Goal: Communication & Community: Answer question/provide support

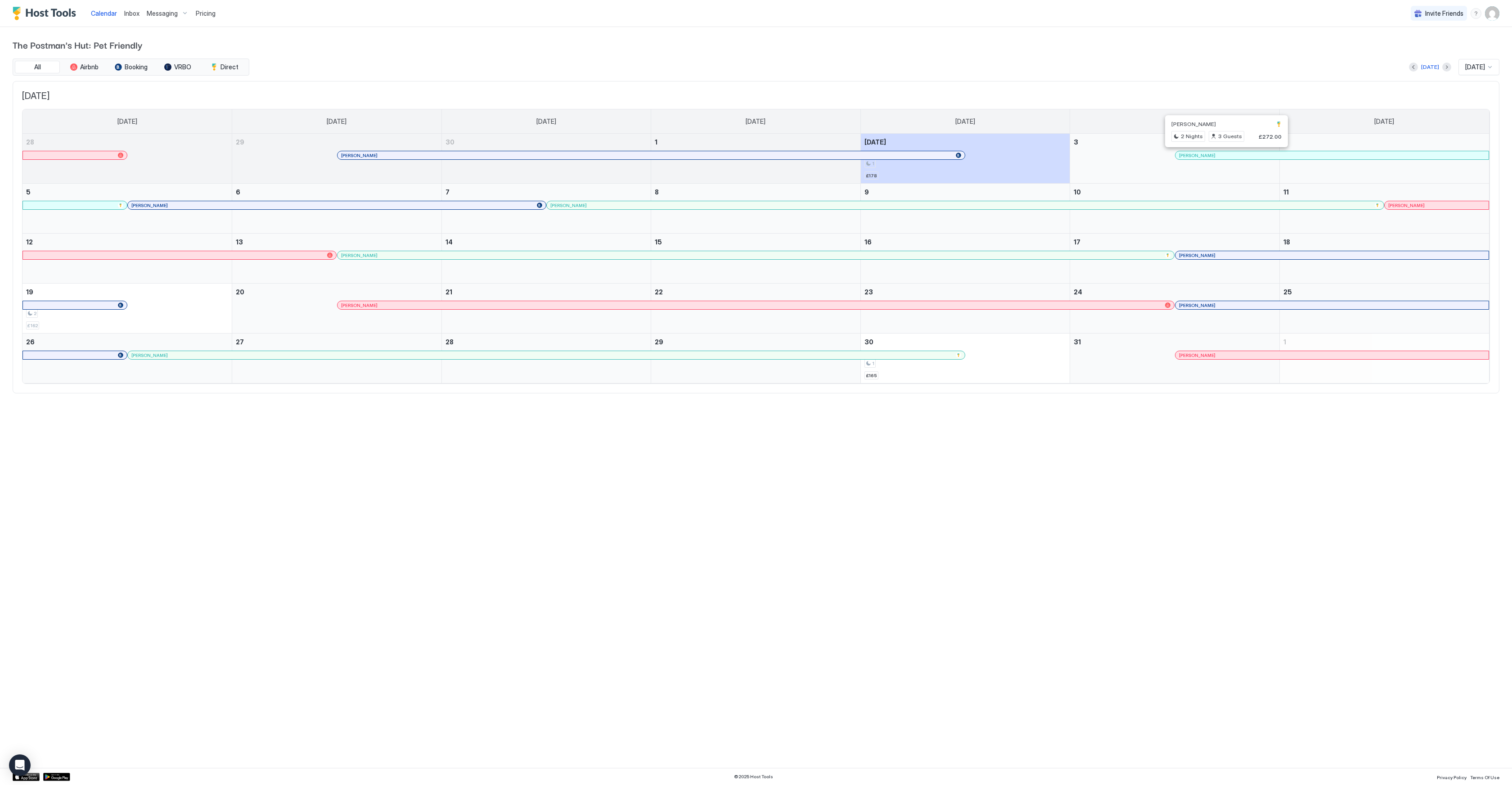
click at [1223, 153] on div at bounding box center [1223, 155] width 7 height 7
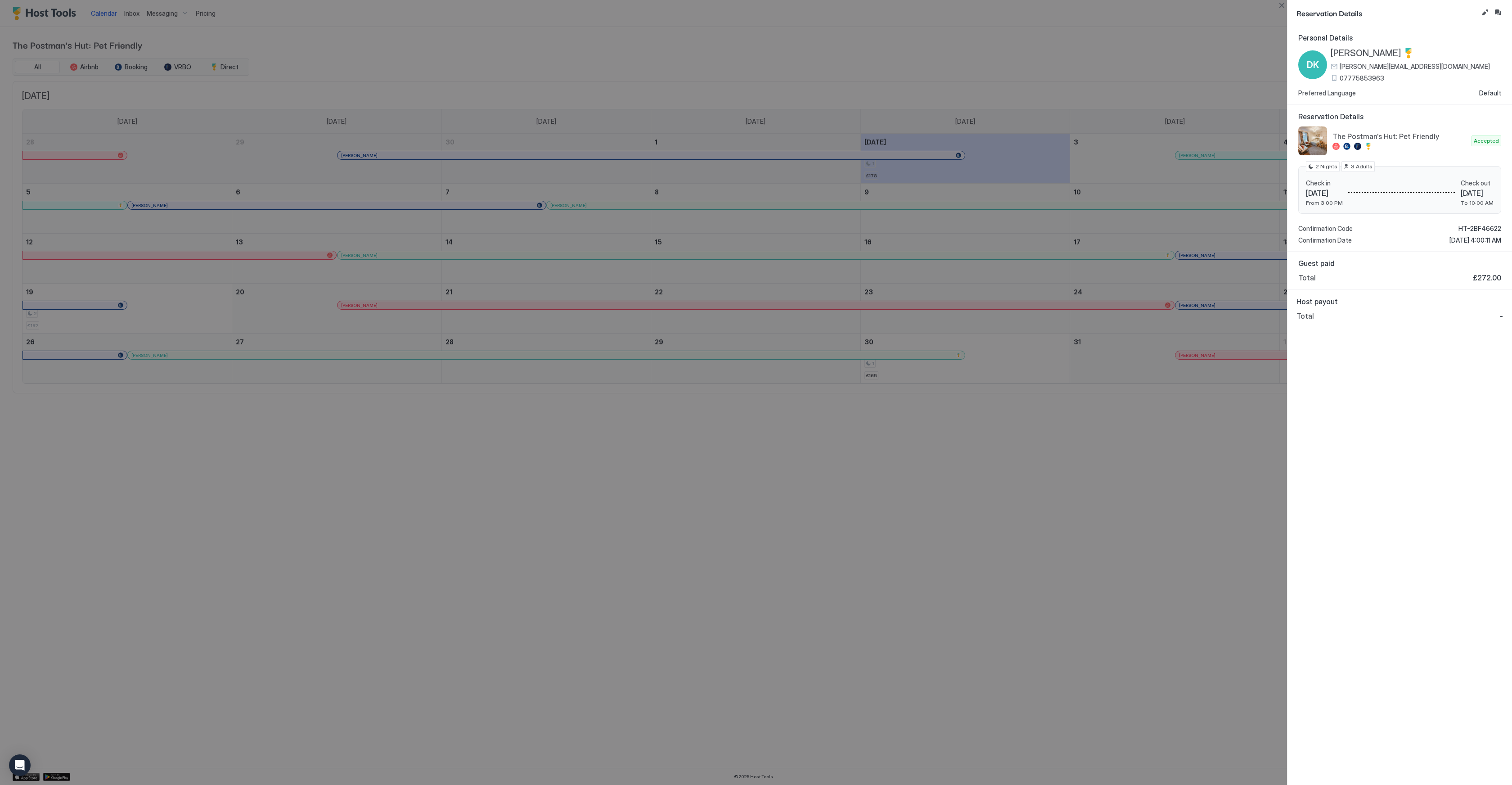
click at [1365, 76] on span "07775853963" at bounding box center [1362, 79] width 45 height 8
click at [1502, 12] on button "Inbox" at bounding box center [1497, 12] width 11 height 11
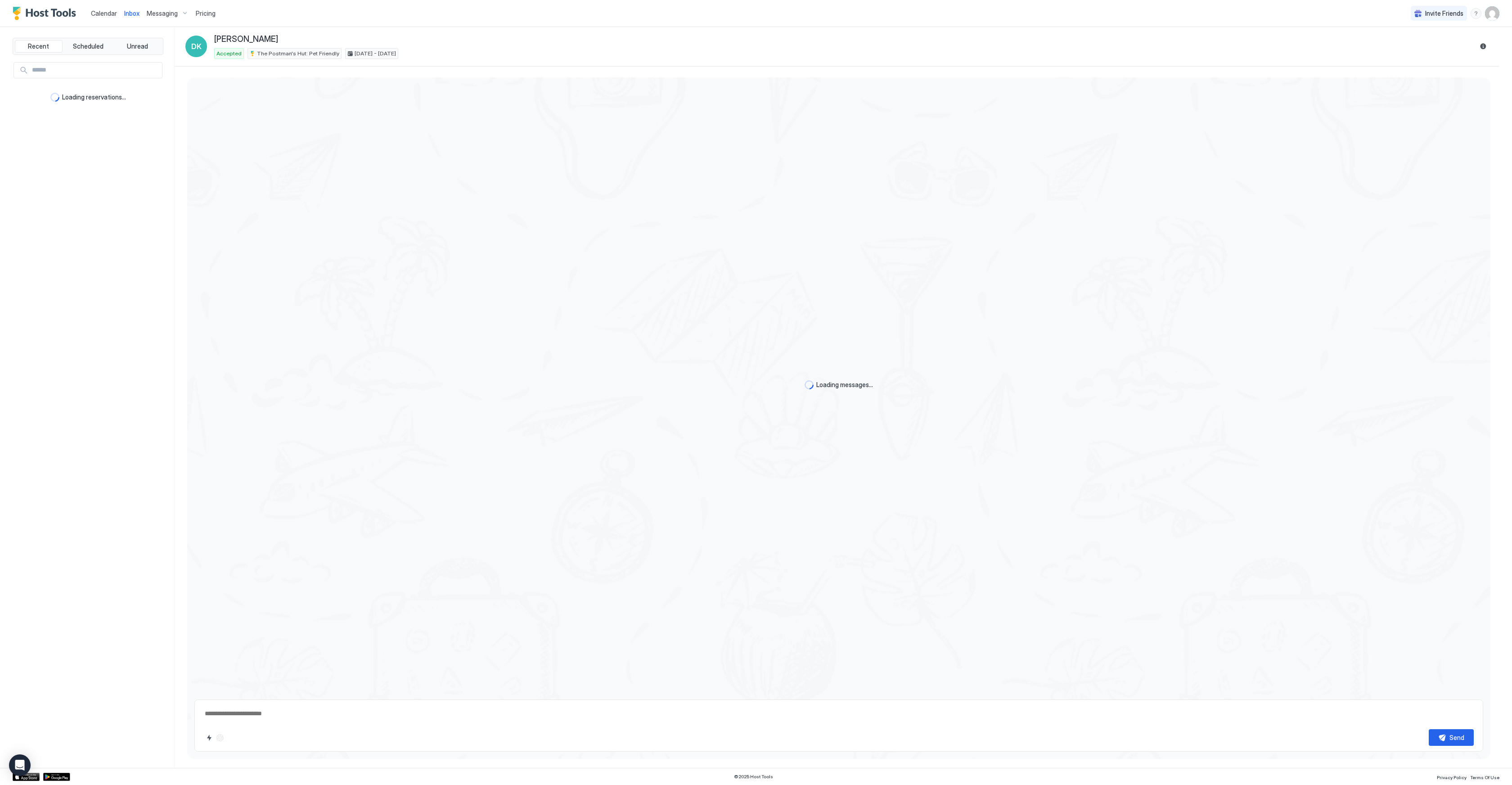
scroll to position [287, 0]
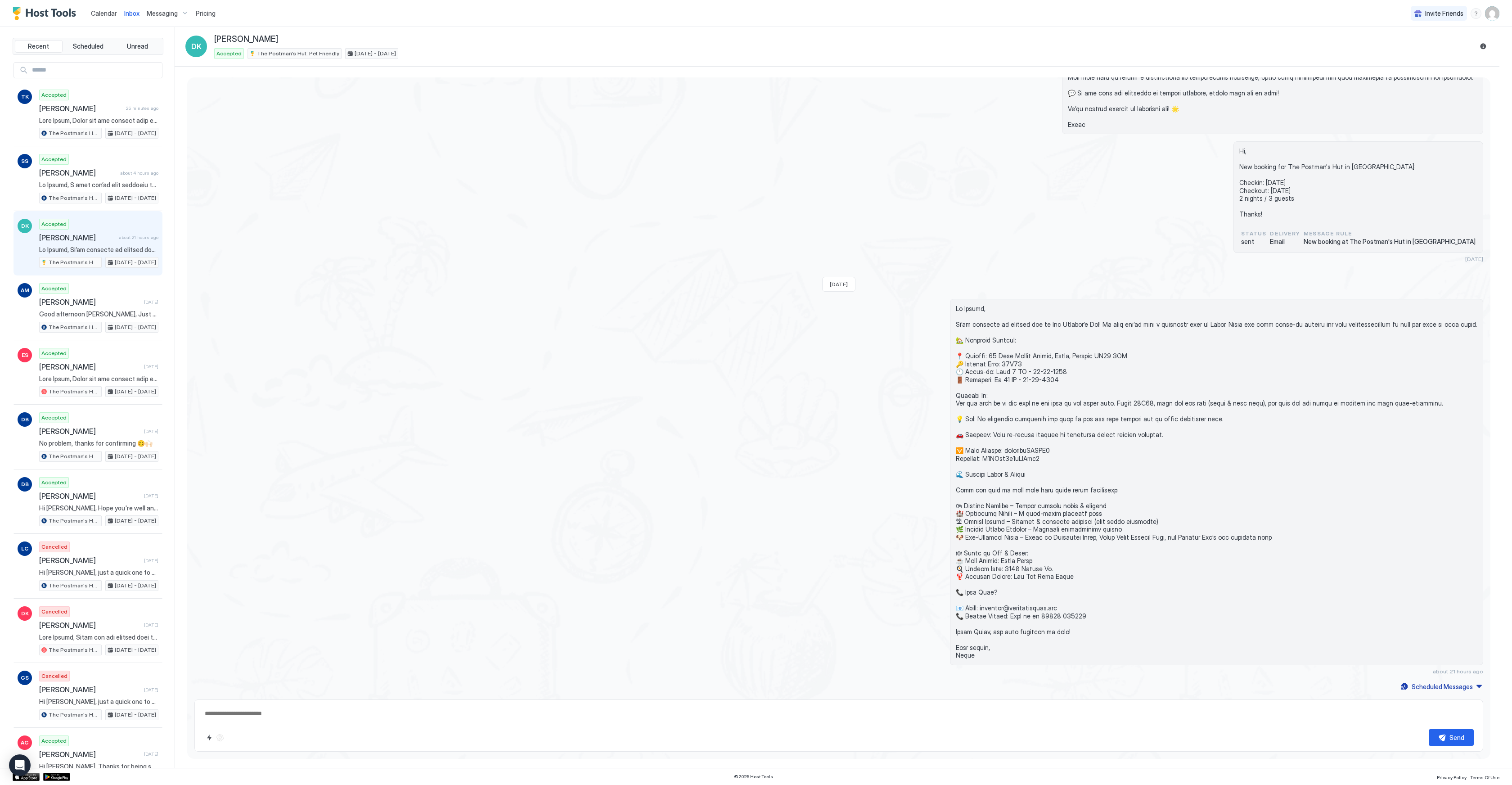
click at [1037, 382] on span at bounding box center [1216, 482] width 522 height 355
drag, startPoint x: 990, startPoint y: 459, endPoint x: 1068, endPoint y: 457, distance: 78.0
click at [1068, 457] on span at bounding box center [1216, 482] width 522 height 355
copy span "3eZaKak4 🌊 Expl"
click at [104, 15] on span "Calendar" at bounding box center [104, 13] width 26 height 8
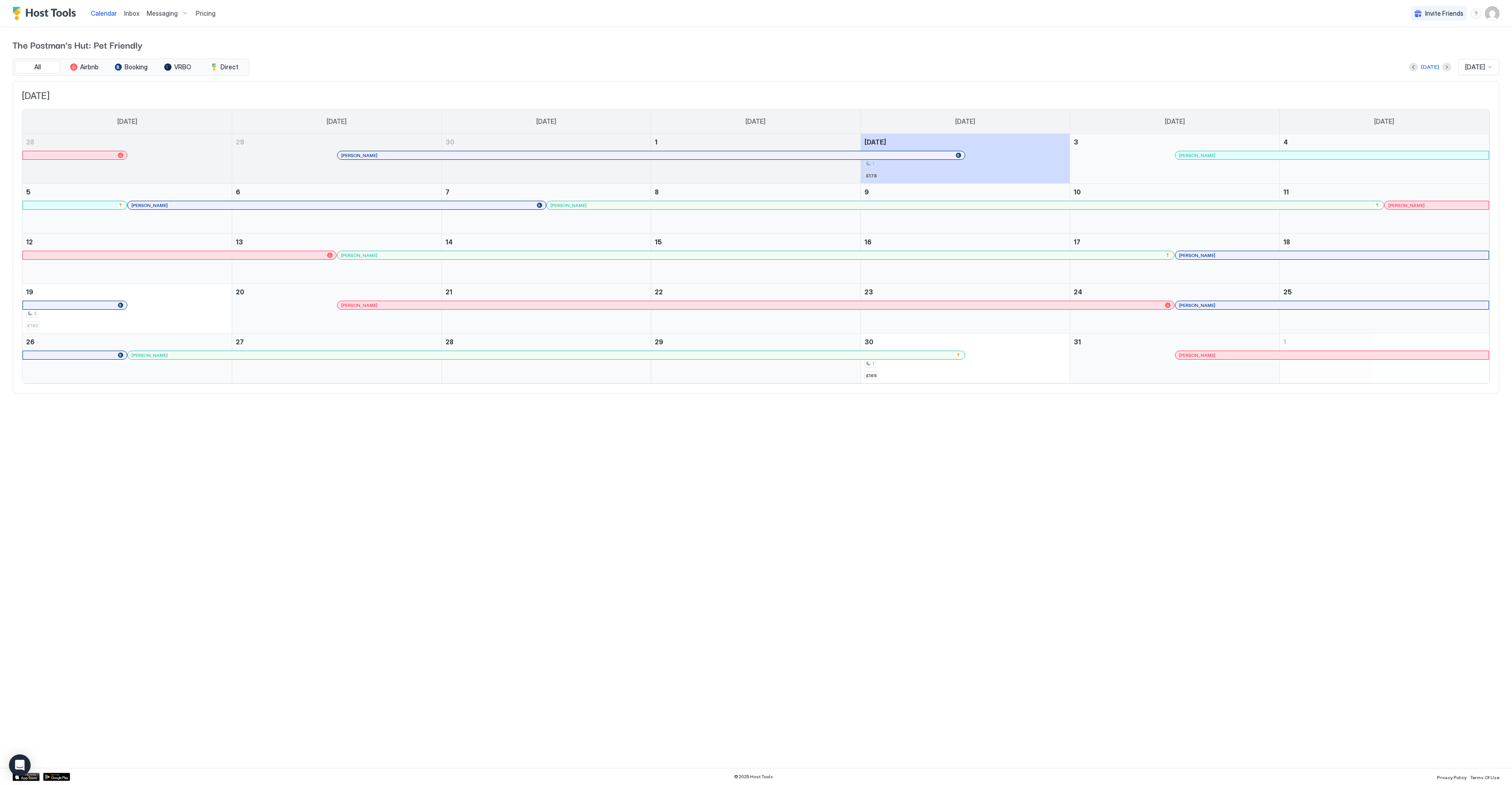
click at [929, 154] on div at bounding box center [929, 155] width 7 height 7
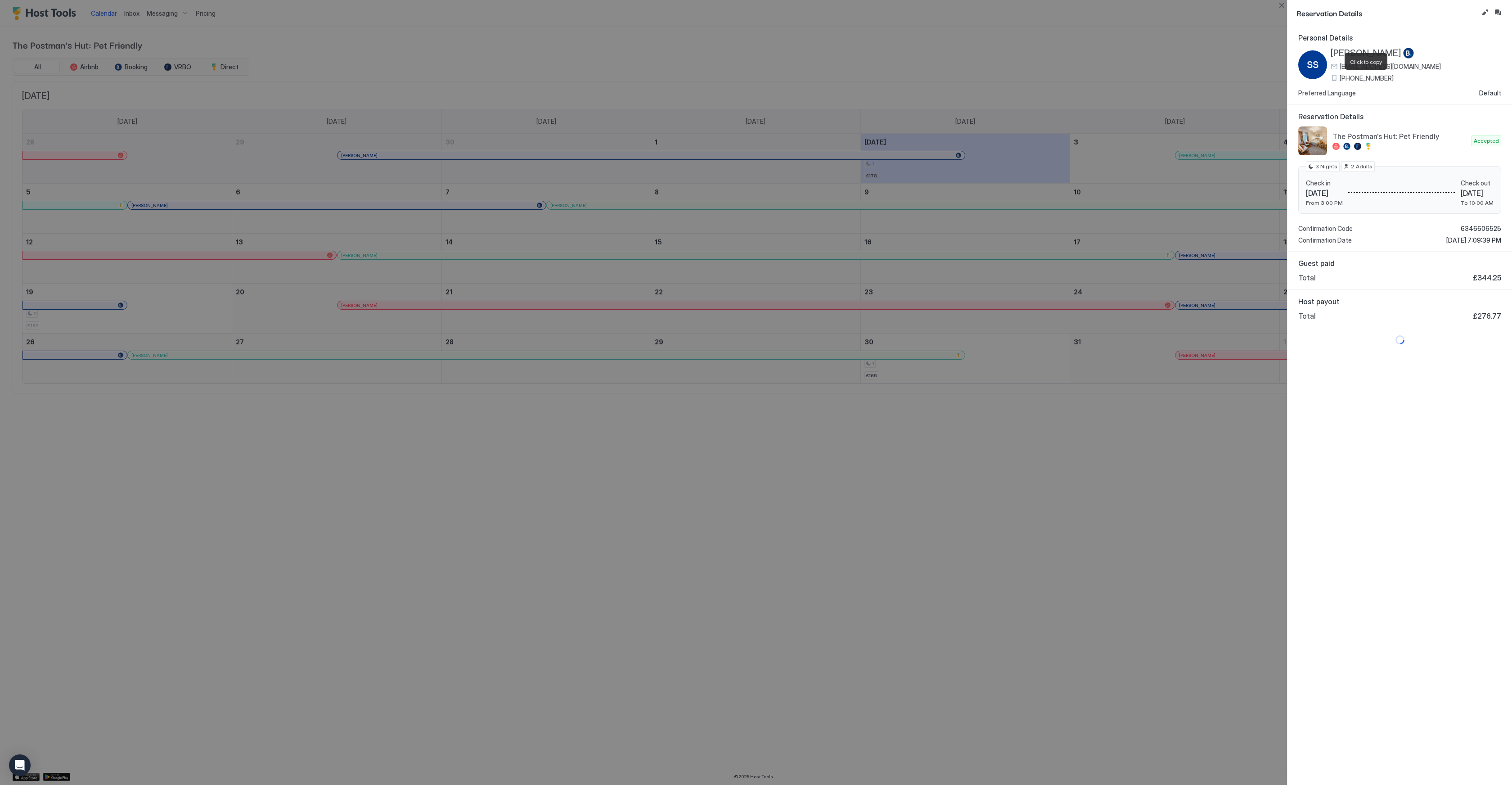
click at [1367, 78] on span "[PHONE_NUMBER]" at bounding box center [1366, 79] width 54 height 8
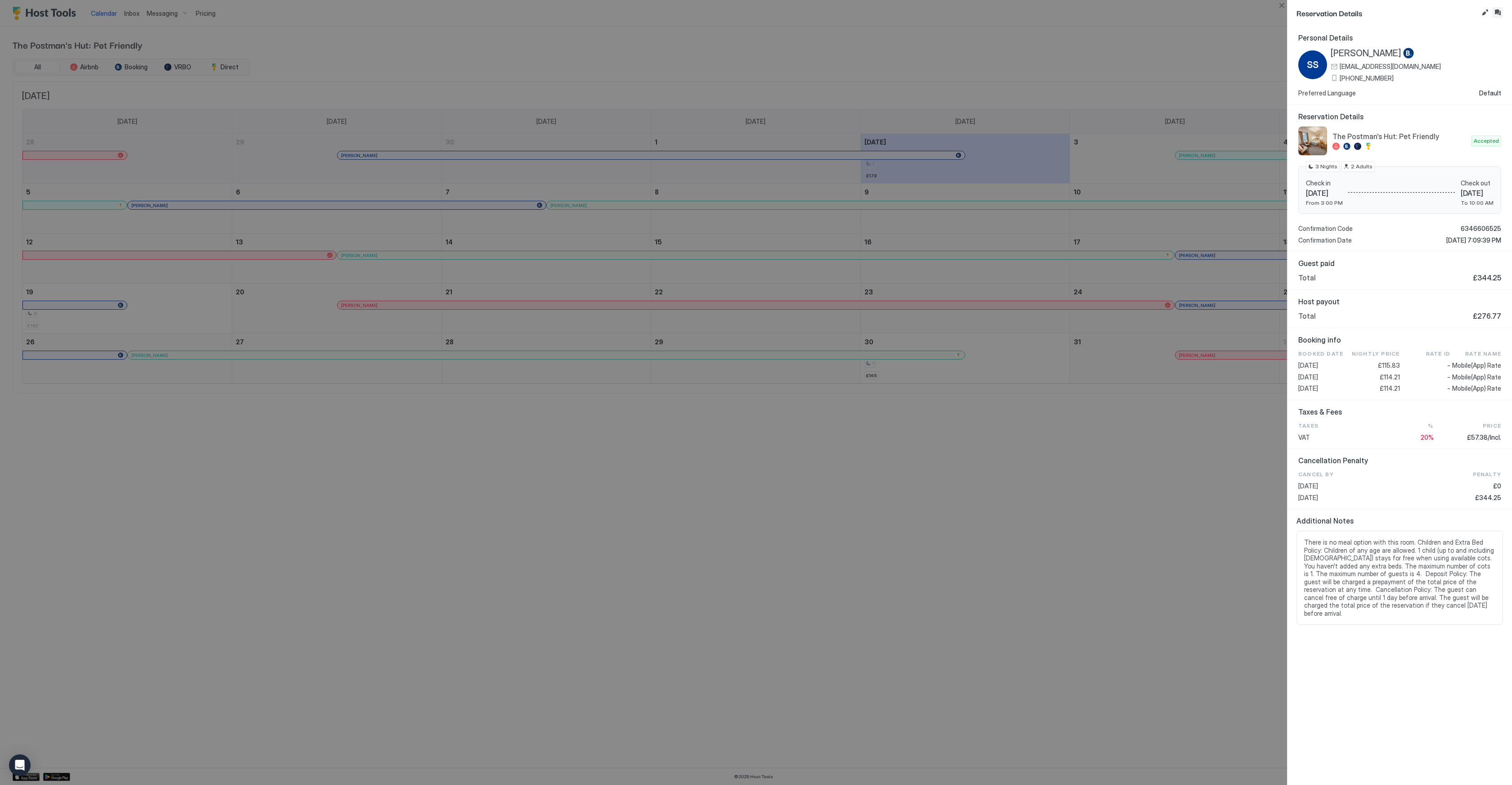
click at [1496, 14] on button "Inbox" at bounding box center [1497, 12] width 11 height 11
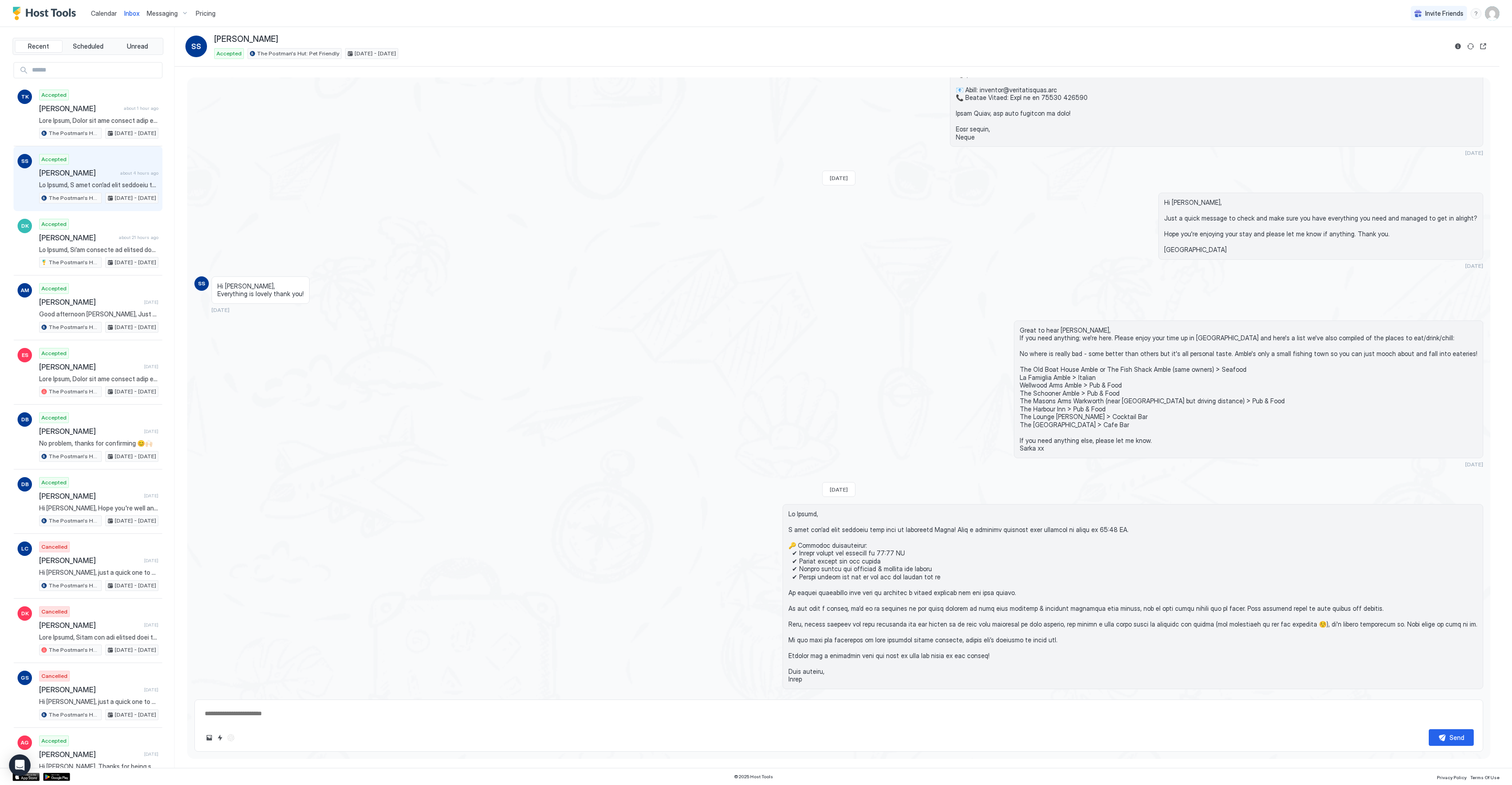
scroll to position [867, 0]
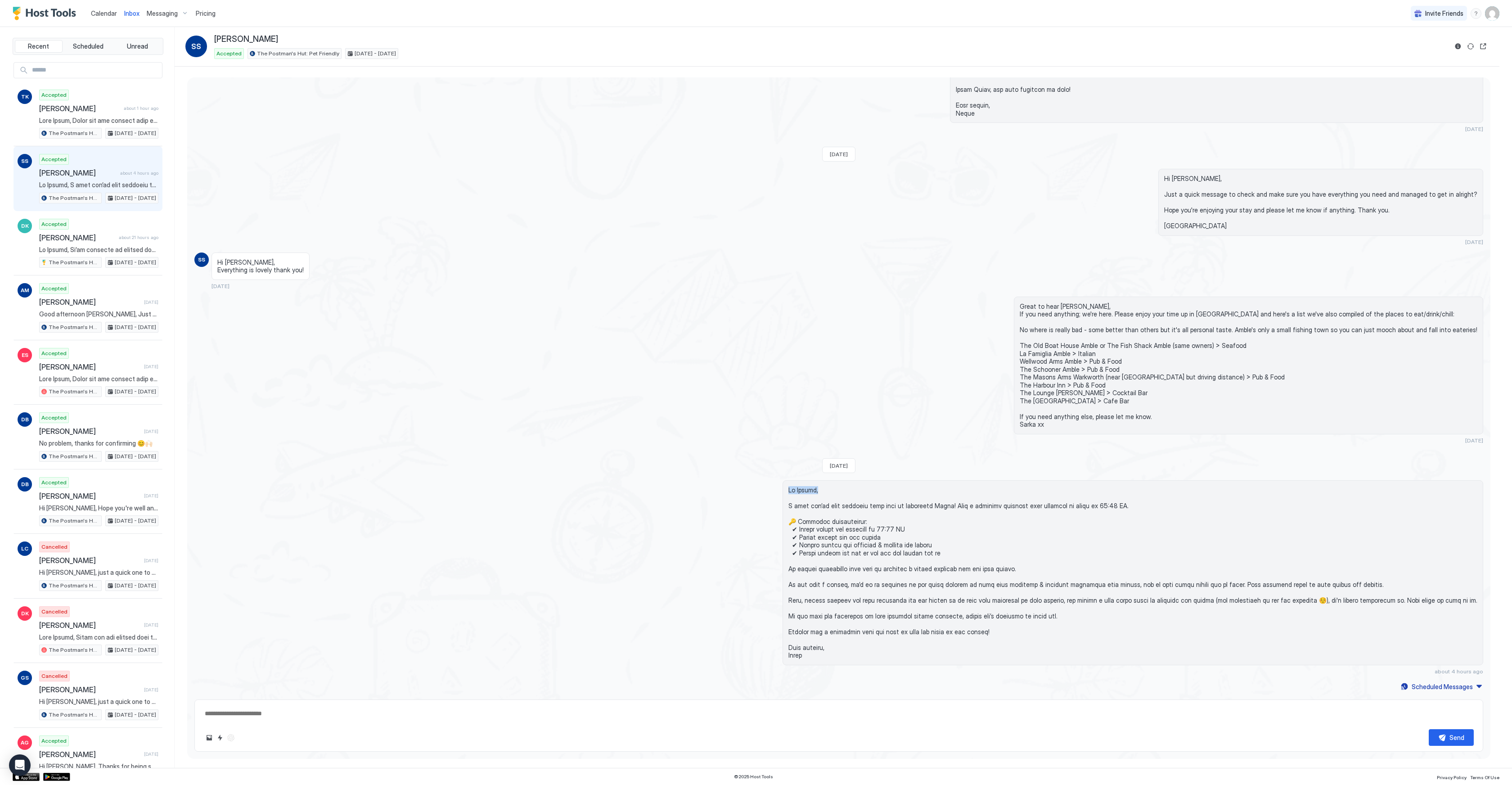
drag, startPoint x: 851, startPoint y: 489, endPoint x: 787, endPoint y: 489, distance: 64.0
click at [787, 489] on div "about 4 hours ago" at bounding box center [1032, 577] width 902 height 194
copy span "Hi [PERSON_NAME],"
type textarea "*"
click at [112, 16] on span "Calendar" at bounding box center [104, 13] width 26 height 8
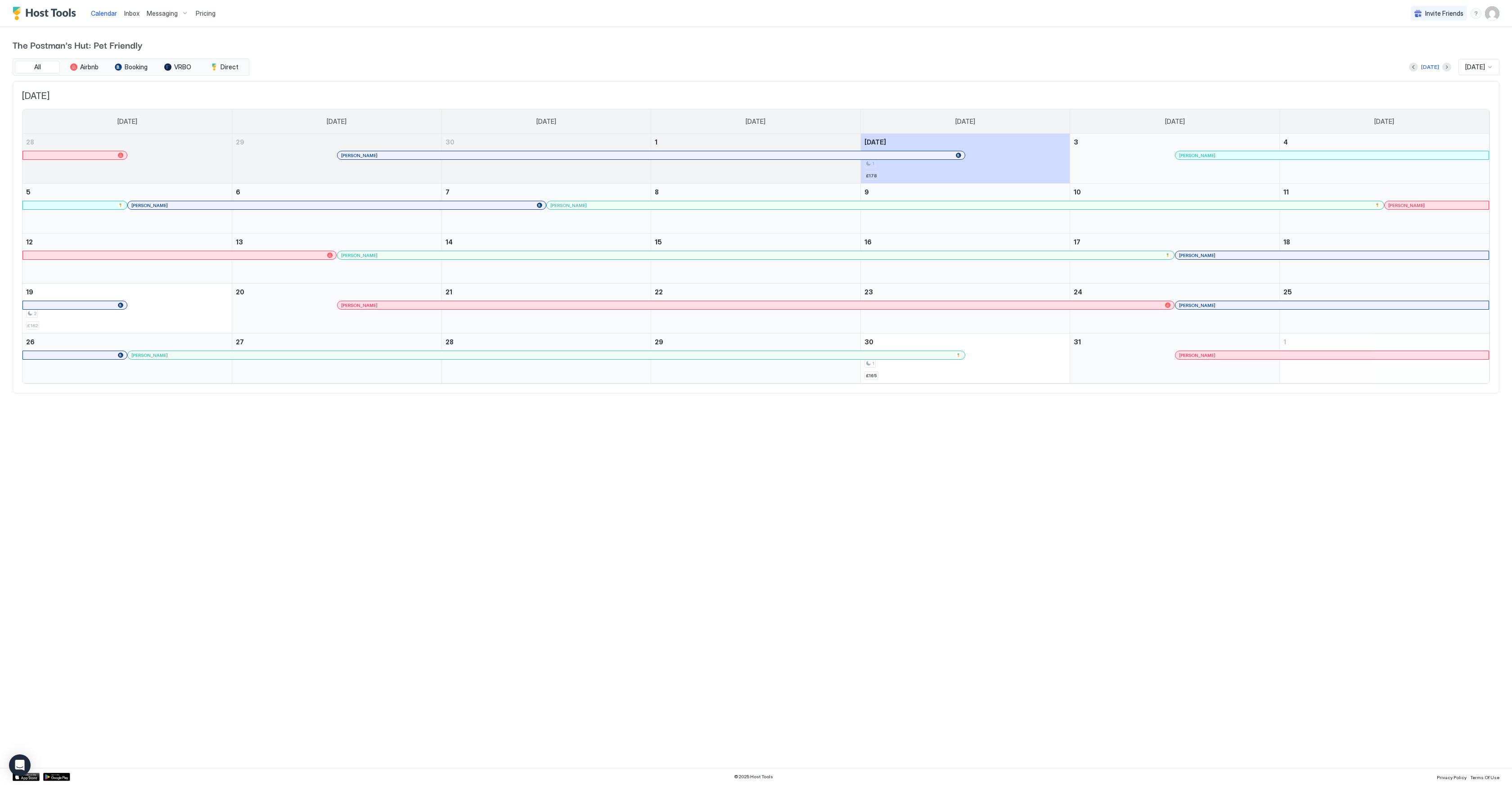
click at [1064, 87] on div "[DATE] [DATE] [DATE] [DATE] [DATE] [DATE] [DATE] [DATE] 28 29 [PERSON_NAME] 30 …" at bounding box center [755, 237] width 1487 height 313
